Goal: Feedback & Contribution: Submit feedback/report problem

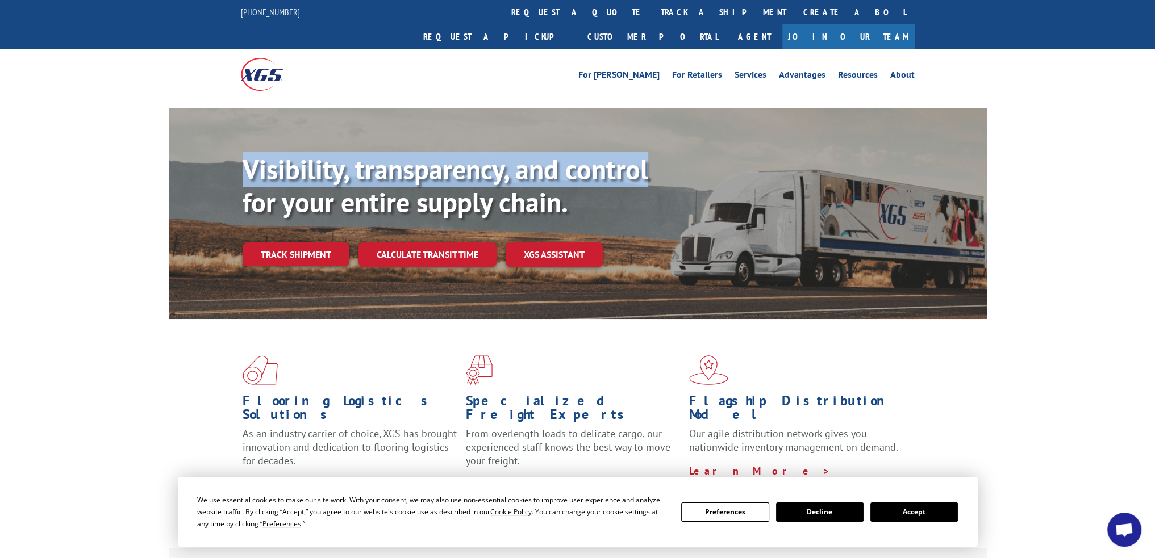
drag, startPoint x: 666, startPoint y: 102, endPoint x: -512, endPoint y: 135, distance: 1177.8
click at [652, 12] on link "track a shipment" at bounding box center [723, 12] width 143 height 24
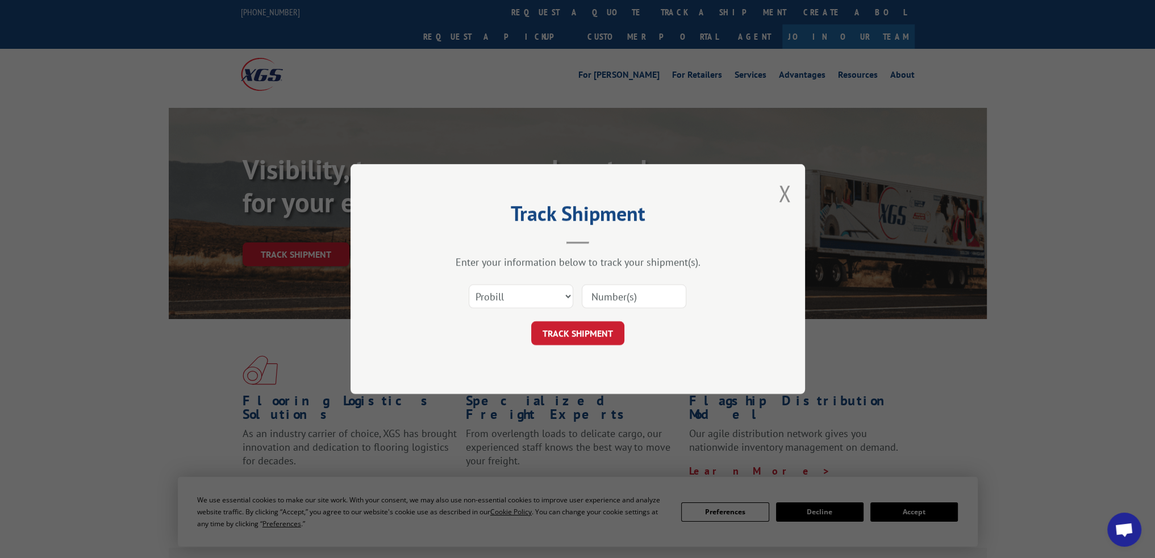
click at [600, 297] on input at bounding box center [634, 297] width 105 height 24
paste input "16945209"
type input "16945209"
click at [595, 328] on button "TRACK SHIPMENT" at bounding box center [577, 333] width 93 height 24
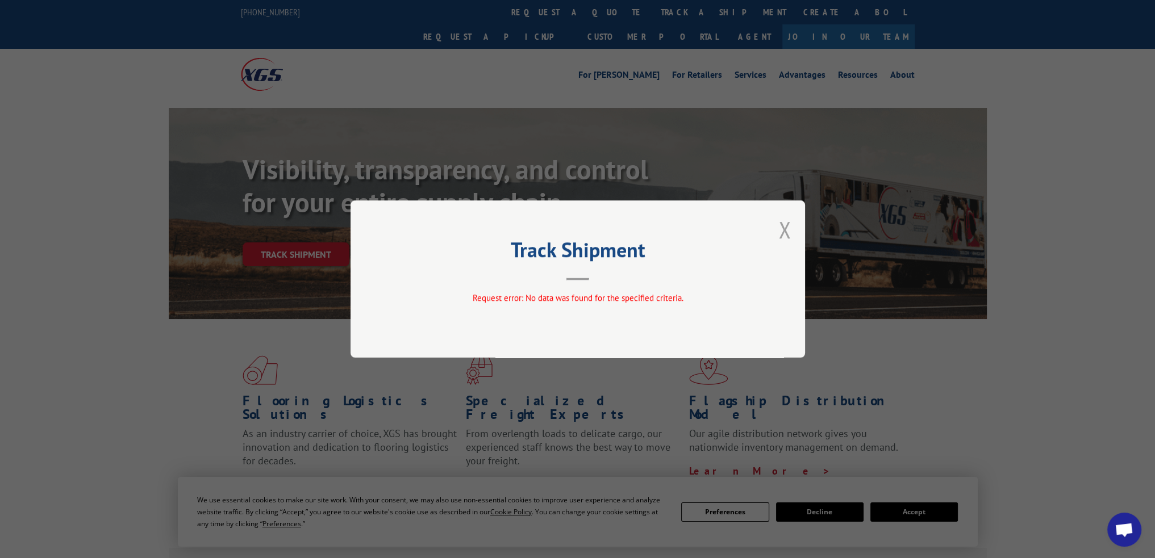
click at [782, 226] on button "Close modal" at bounding box center [784, 230] width 12 height 30
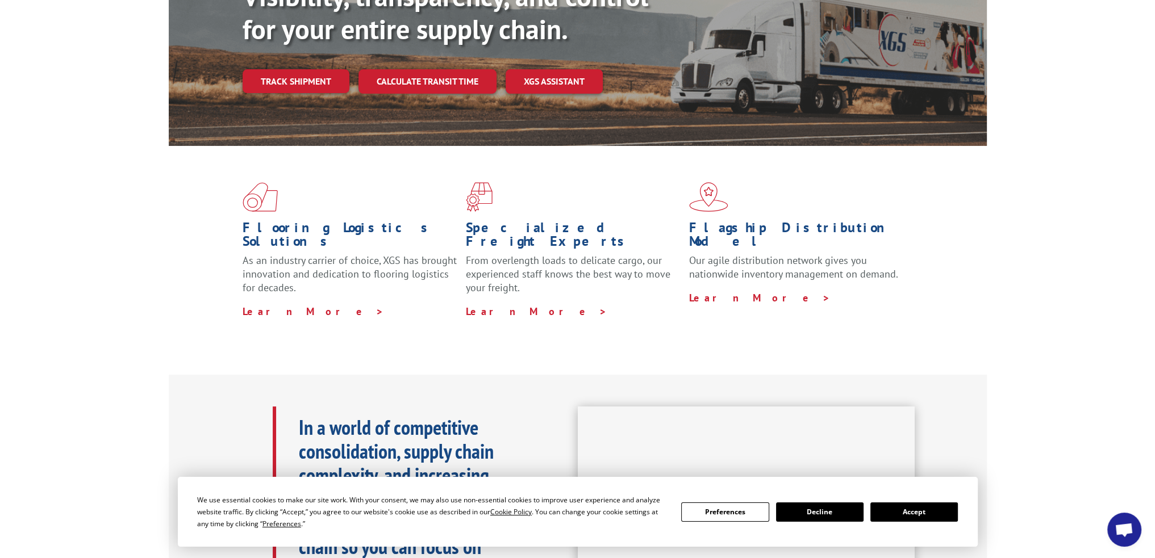
scroll to position [213, 0]
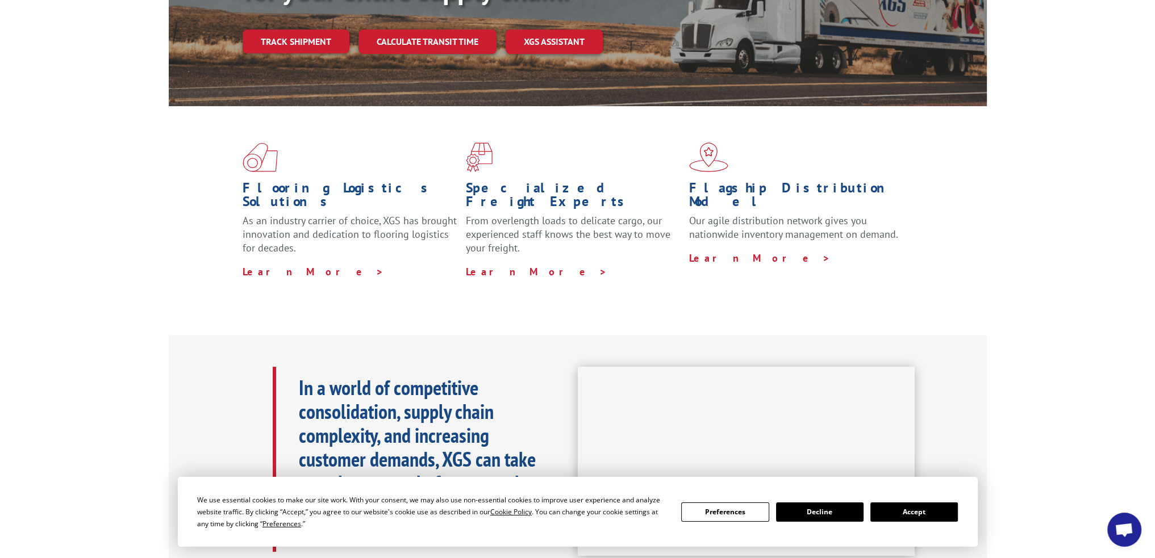
click at [906, 508] on button "Accept" at bounding box center [913, 512] width 87 height 19
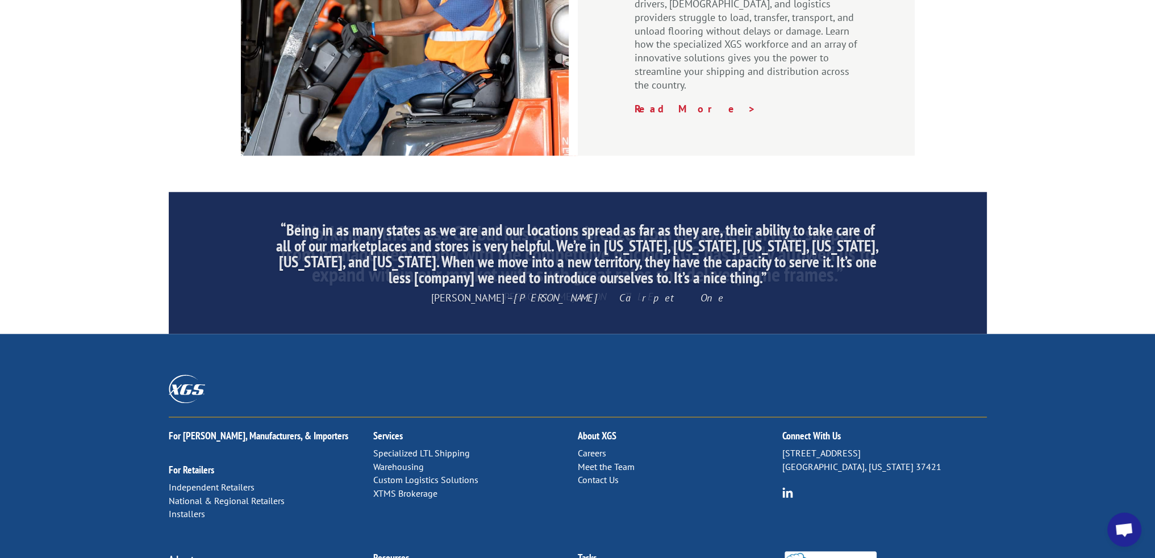
scroll to position [1689, 0]
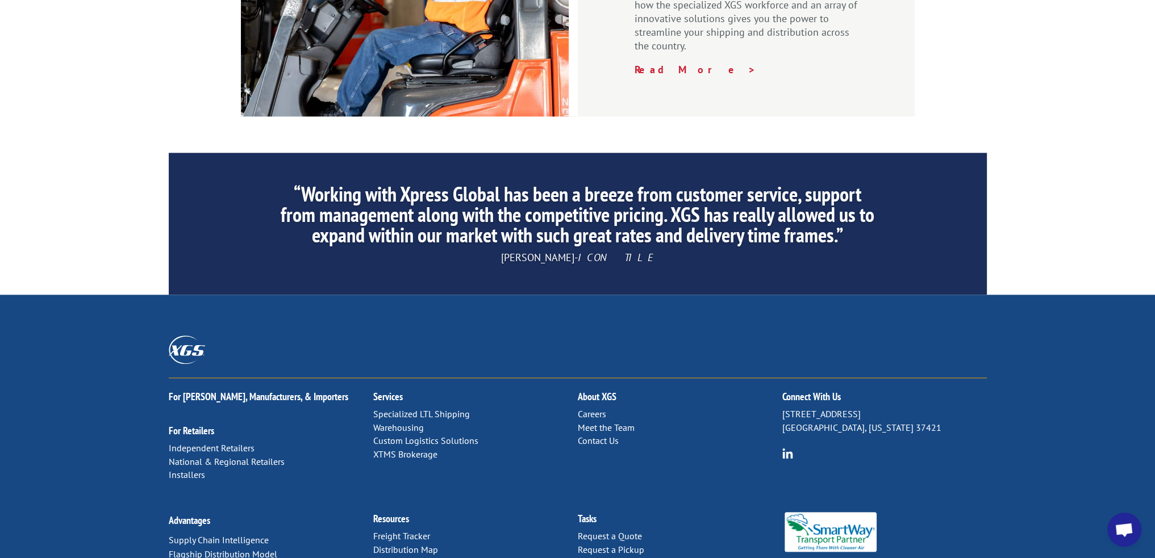
click at [597, 435] on link "Contact Us" at bounding box center [598, 440] width 41 height 11
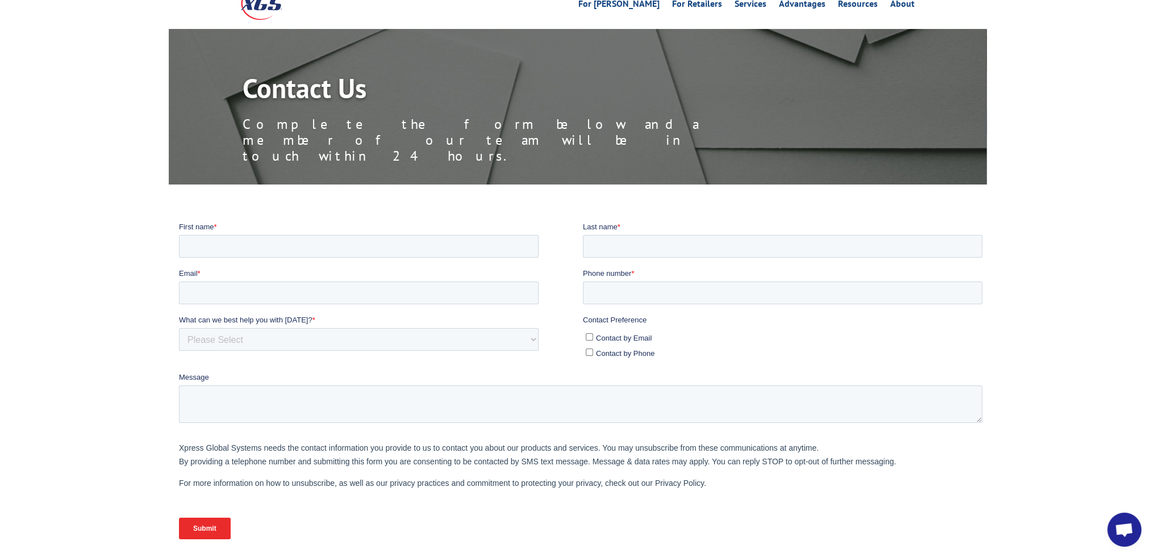
scroll to position [58, 0]
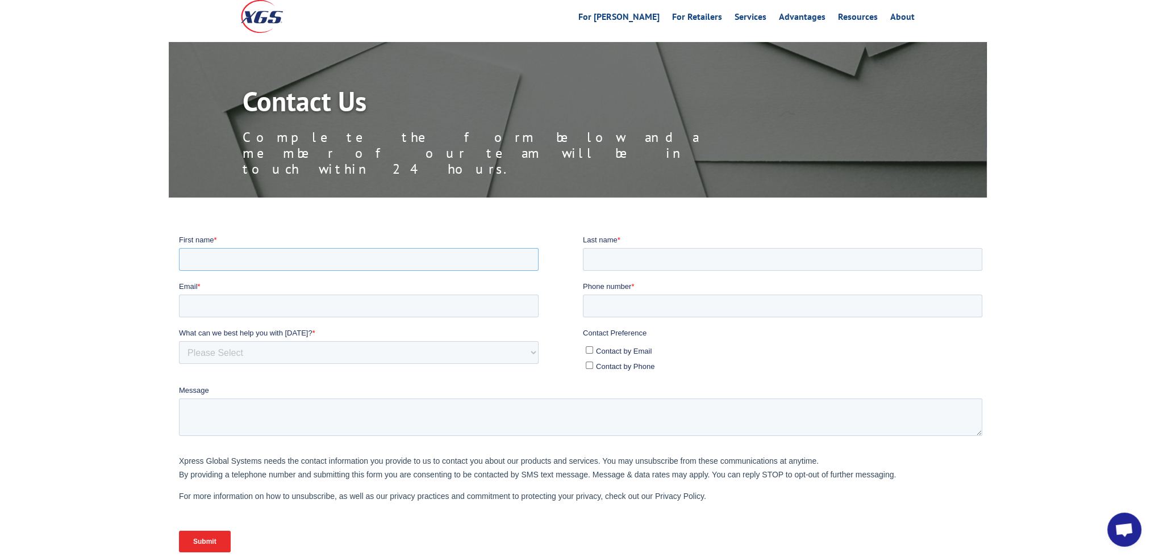
click at [339, 255] on input "First name *" at bounding box center [358, 259] width 360 height 23
type input "Jill"
type input "Lehman"
click at [276, 303] on input "Email *" at bounding box center [358, 305] width 360 height 23
paste input "jill.lehman79@gmail.com"
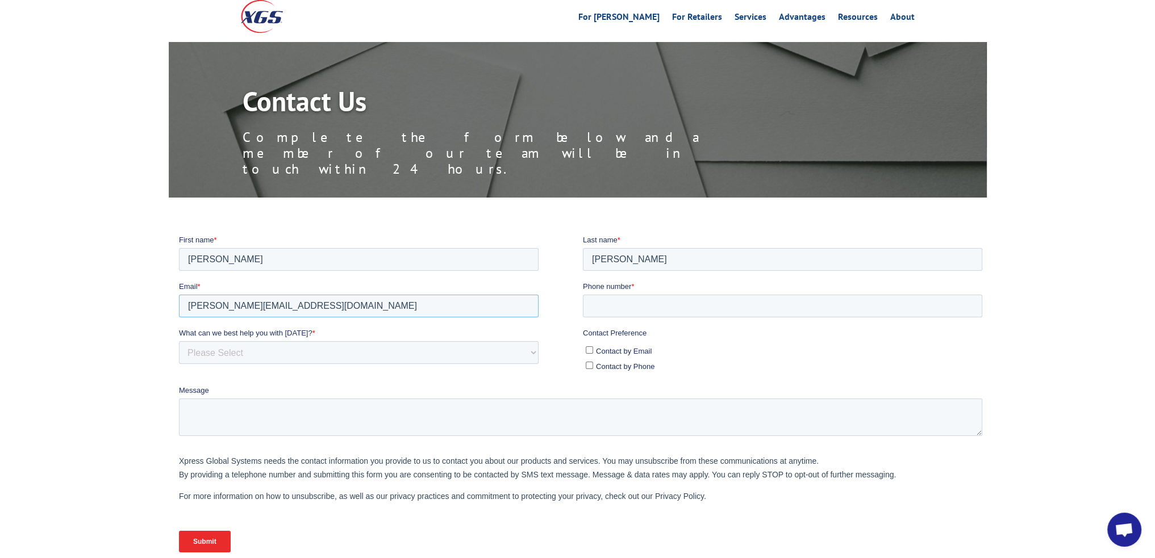
type input "jill.lehman79@gmail.com"
click at [609, 305] on input "Phone number *" at bounding box center [781, 305] width 399 height 23
paste input "480-980-8679"
type input "480-980-8679"
click at [533, 354] on select "Please Select Quoting, Opening New Account, or New Business Opportunity Shipmen…" at bounding box center [358, 352] width 360 height 23
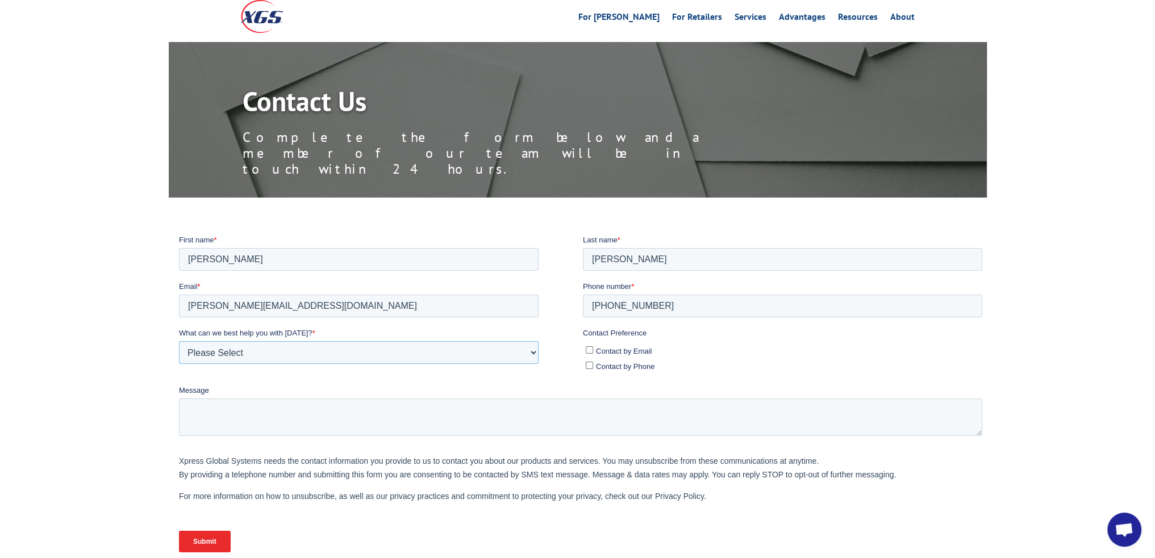
select select "Customer Service"
click at [178, 341] on select "Please Select Quoting, Opening New Account, or New Business Opportunity Shipmen…" at bounding box center [358, 352] width 360 height 23
click at [274, 417] on textarea "Message" at bounding box center [579, 416] width 803 height 37
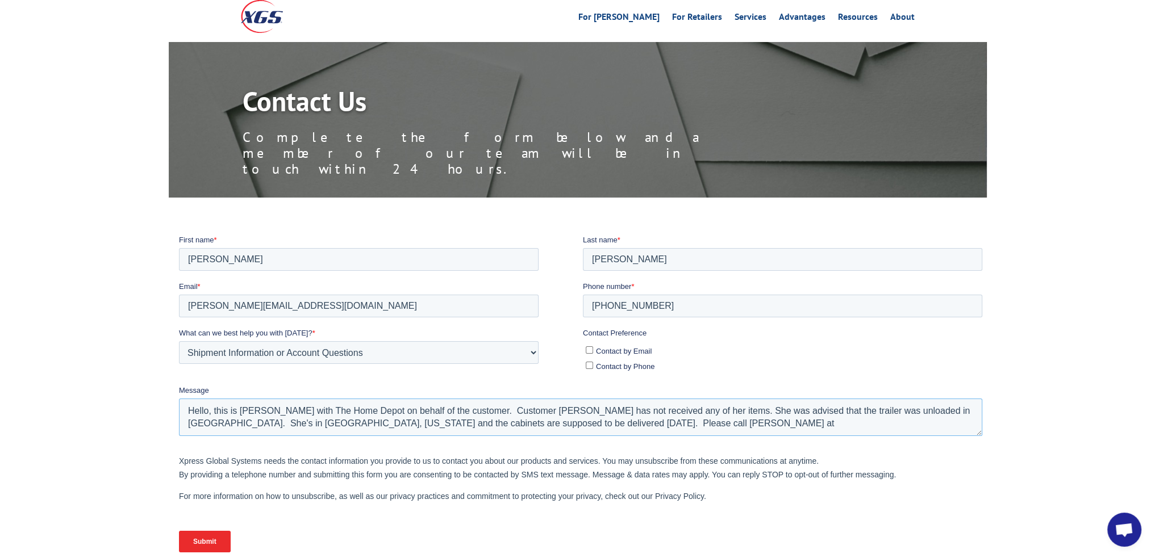
type textarea "Hello, this is Eric with The Home Depot on behalf of the customer. Customer Jil…"
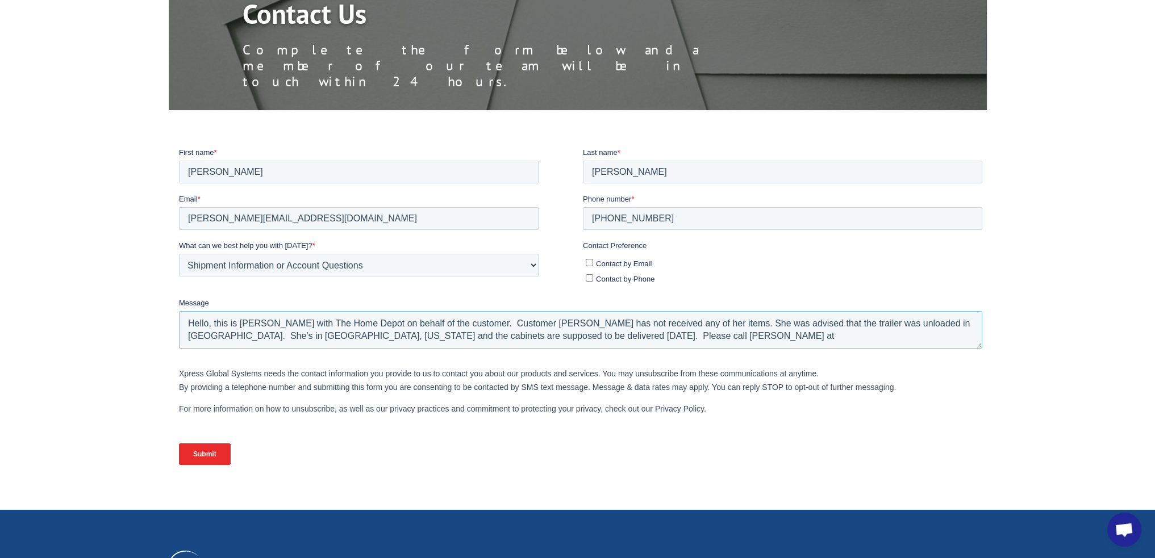
scroll to position [152, 0]
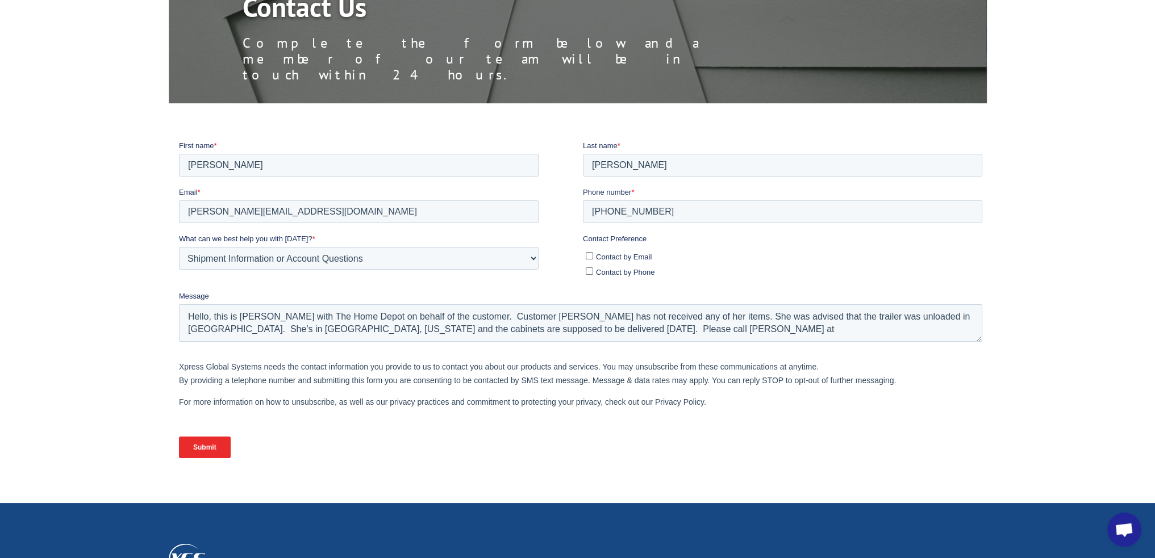
drag, startPoint x: 587, startPoint y: 270, endPoint x: 587, endPoint y: 276, distance: 6.2
click at [587, 269] on input "Contact by Phone" at bounding box center [588, 270] width 7 height 7
checkbox input "true"
click at [585, 325] on textarea "Hello, this is Eric with The Home Depot on behalf of the customer. Customer Jil…" at bounding box center [579, 322] width 803 height 37
paste textarea "480-980-8679"
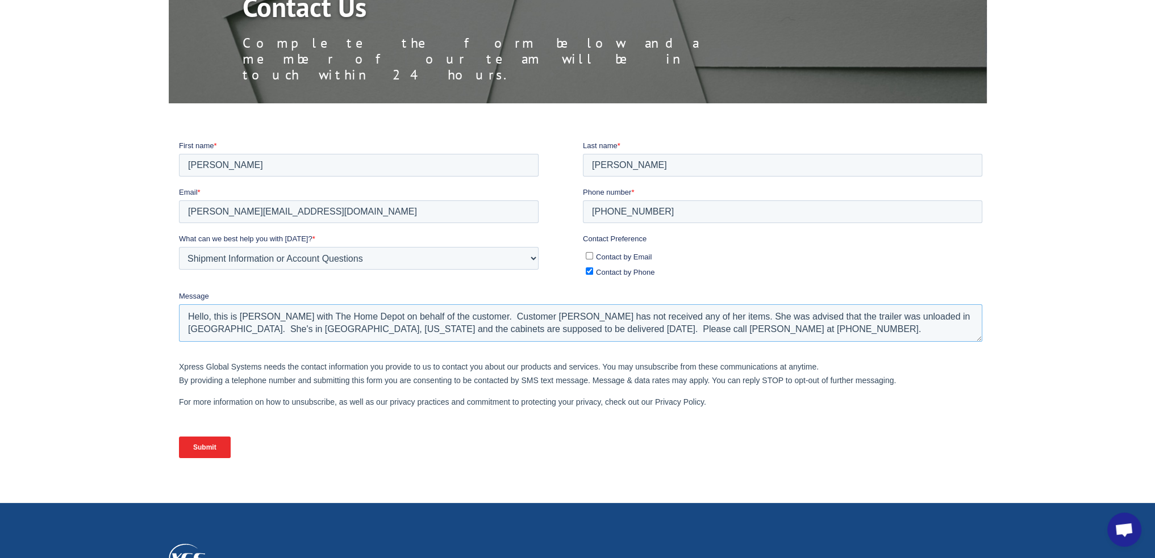
type textarea "Hello, this is Eric with The Home Depot on behalf of the customer. Customer Jil…"
click at [199, 441] on input "Submit" at bounding box center [204, 447] width 52 height 22
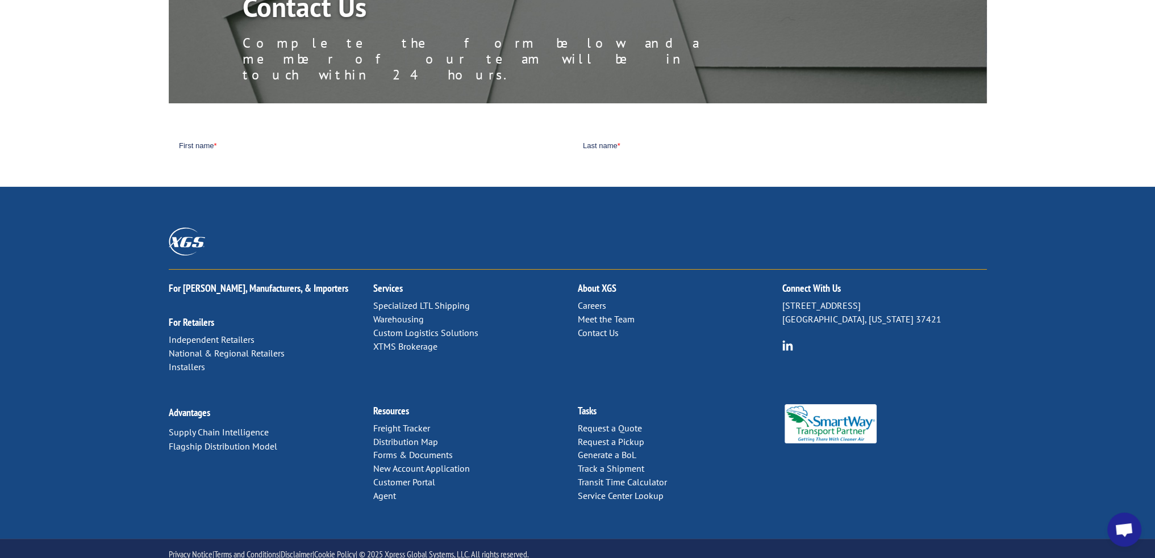
scroll to position [108, 0]
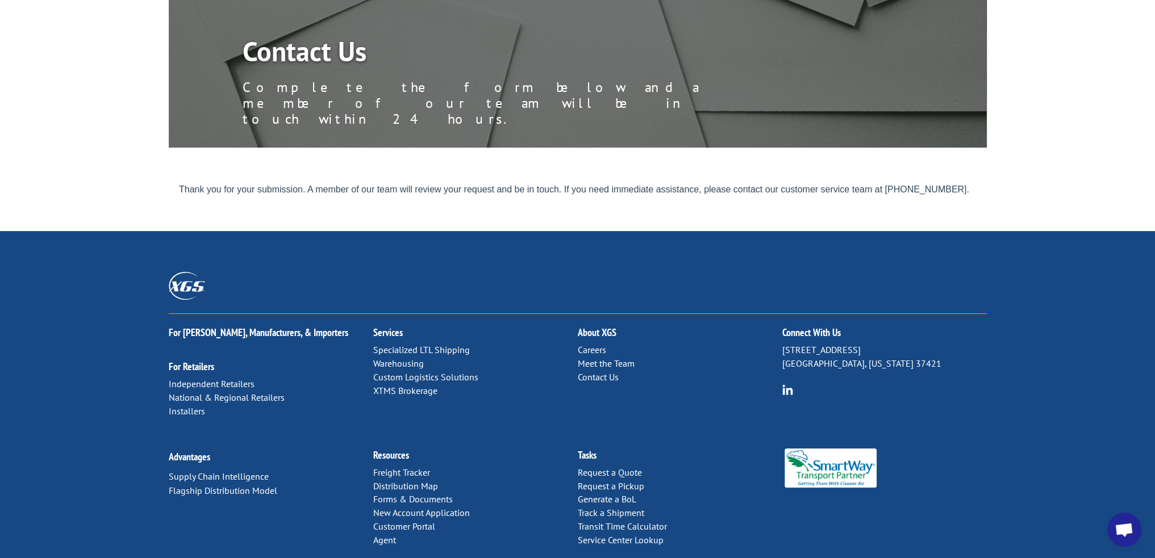
drag, startPoint x: 883, startPoint y: 186, endPoint x: 1009, endPoint y: 190, distance: 126.1
click at [986, 190] on html "Thank you for your submission. A member of our team will review your request an…" at bounding box center [582, 193] width 808 height 19
copy p "(844) 947-7447 ext.1."
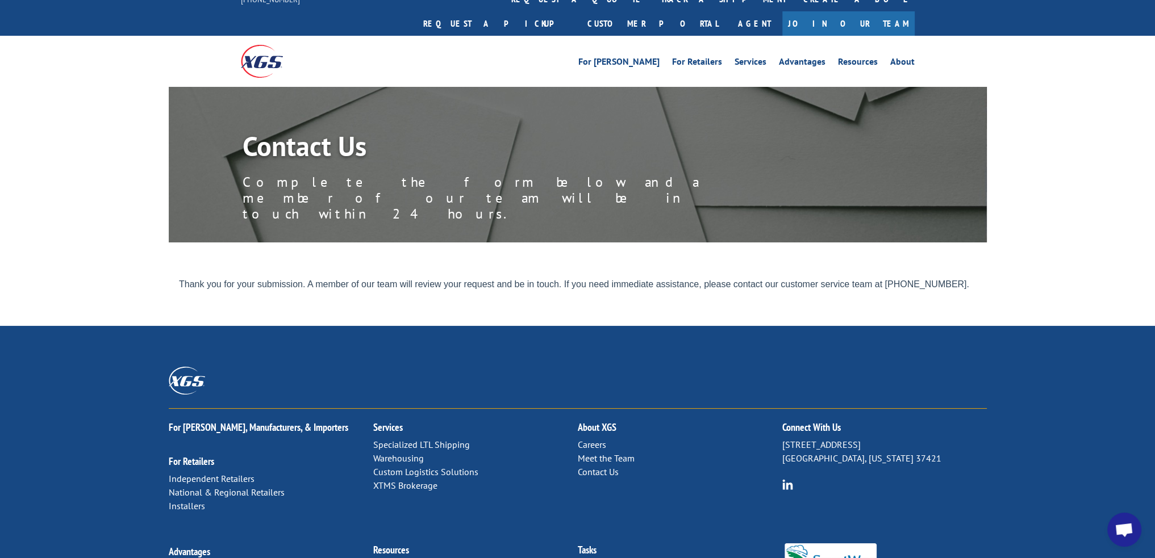
scroll to position [0, 0]
